Goal: Find specific page/section: Find specific page/section

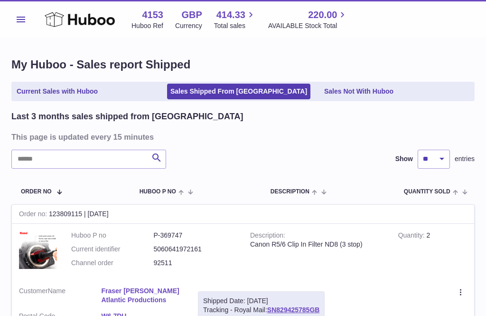
click at [61, 24] on icon at bounding box center [80, 19] width 70 height 19
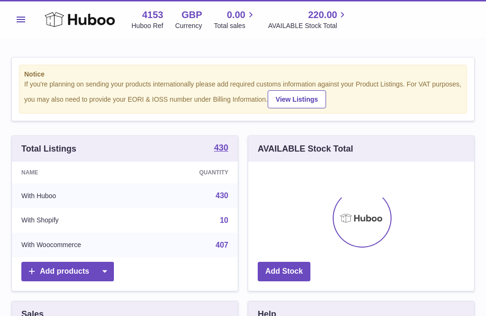
scroll to position [148, 226]
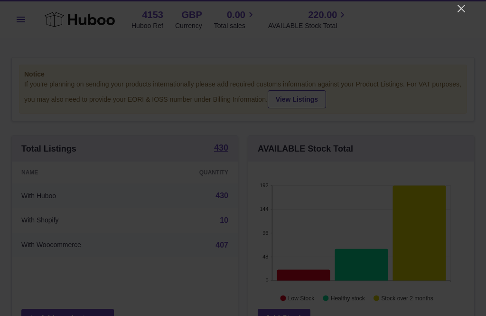
click at [465, 13] on icon "Close" at bounding box center [461, 8] width 11 height 11
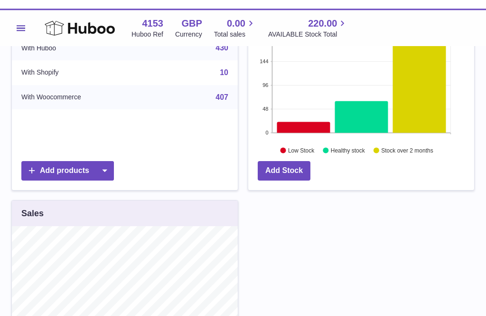
scroll to position [0, 0]
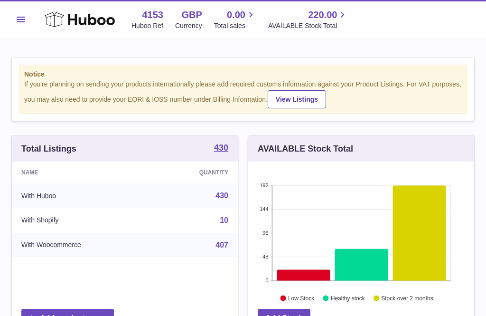
click at [238, 20] on span "0.00" at bounding box center [236, 15] width 19 height 13
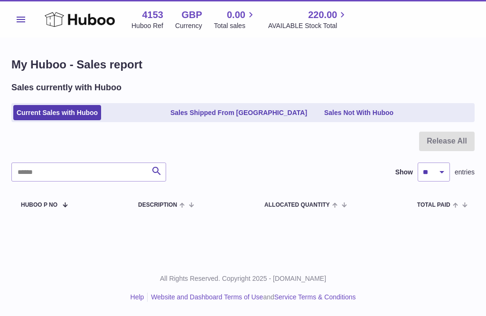
click at [219, 111] on link "Sales Shipped From [GEOGRAPHIC_DATA]" at bounding box center [238, 113] width 143 height 16
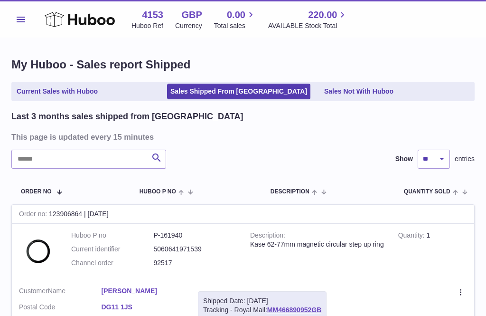
click at [76, 19] on use at bounding box center [80, 19] width 70 height 15
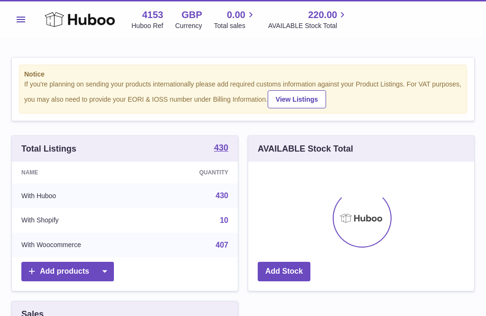
scroll to position [148, 226]
